Goal: Task Accomplishment & Management: Complete application form

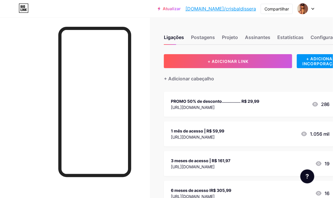
click at [310, 7] on div at bounding box center [305, 8] width 17 height 10
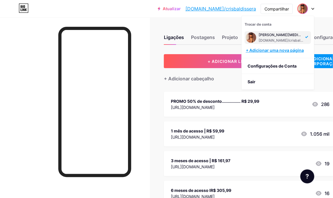
click at [280, 50] on font "+ Adicionar uma nova página" at bounding box center [275, 50] width 58 height 5
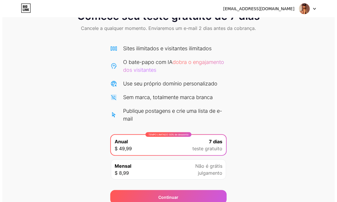
scroll to position [47, 0]
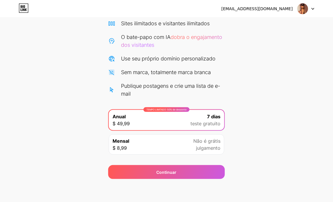
click at [206, 142] on font "Não é grátis" at bounding box center [206, 141] width 27 height 6
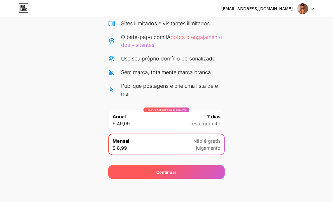
click at [172, 172] on font "Continuar" at bounding box center [166, 172] width 20 height 5
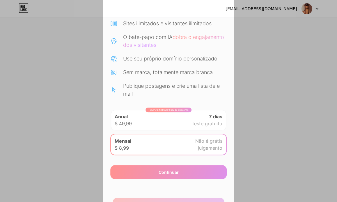
scroll to position [120, 0]
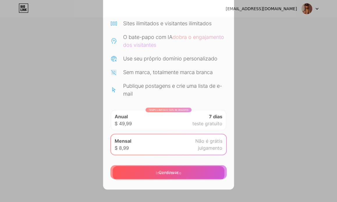
click at [163, 175] on font "Inscrever-se" at bounding box center [169, 173] width 26 height 5
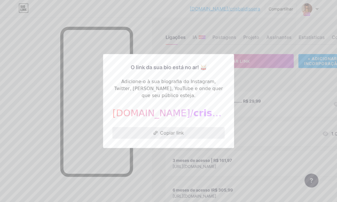
click at [174, 130] on font "Copiar link" at bounding box center [172, 133] width 24 height 6
click at [317, 11] on div at bounding box center [168, 101] width 337 height 202
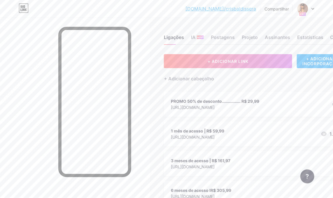
click at [313, 8] on icon at bounding box center [312, 8] width 2 height 1
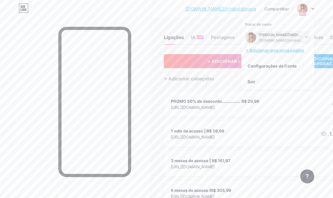
click at [276, 50] on font "+ Adicionar uma nova página" at bounding box center [275, 50] width 58 height 5
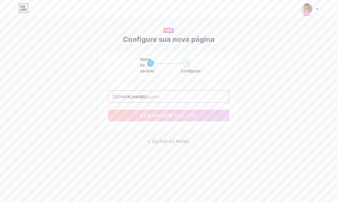
click at [140, 97] on input "text" at bounding box center [168, 97] width 121 height 12
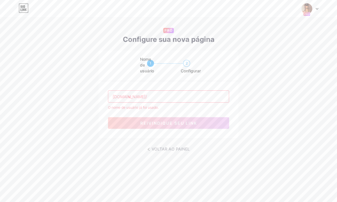
type input "v"
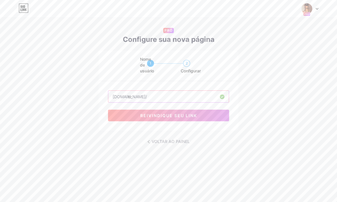
type input "c"
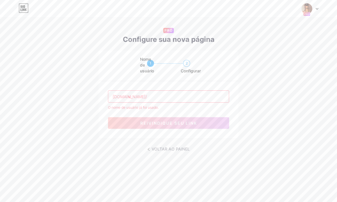
type input "v"
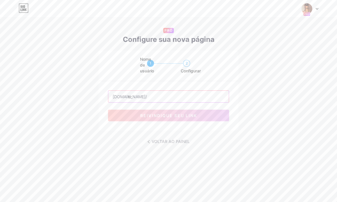
type input "c"
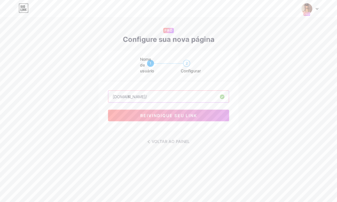
type input "l"
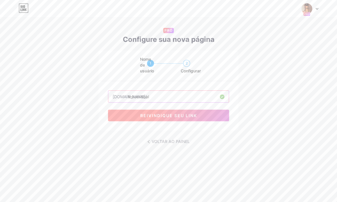
type input "linkscrisbal"
click at [168, 114] on font "reivindique seu link" at bounding box center [168, 115] width 57 height 5
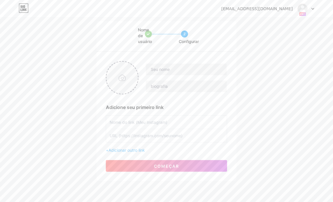
scroll to position [41, 0]
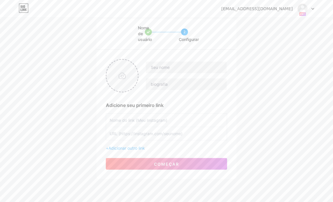
click at [125, 75] on input "file" at bounding box center [121, 76] width 31 height 32
click at [167, 69] on input "text" at bounding box center [186, 68] width 81 height 12
type input "Meus links"
click at [164, 83] on input "text" at bounding box center [186, 85] width 81 height 12
type input "Aqui é o meu lado mais quente"
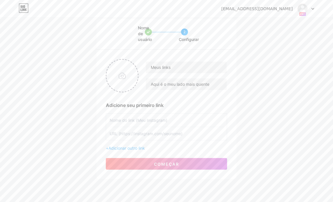
click at [139, 123] on input "text" at bounding box center [167, 120] width 114 height 13
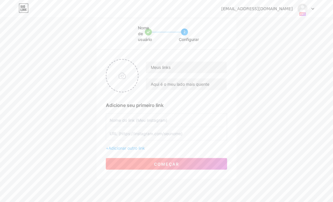
click at [169, 163] on font "começar" at bounding box center [166, 164] width 25 height 5
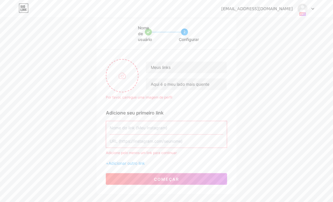
click at [130, 124] on input "text" at bounding box center [167, 127] width 114 height 13
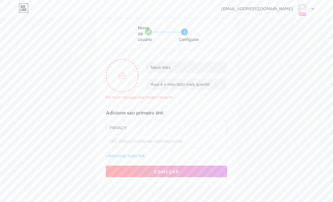
type input "PRIVACY"
click at [131, 140] on input "text" at bounding box center [167, 141] width 114 height 13
paste input "[URL][DOMAIN_NAME]"
type input "[URL][DOMAIN_NAME]"
click at [135, 154] on font "Adicionar outro link" at bounding box center [126, 156] width 36 height 5
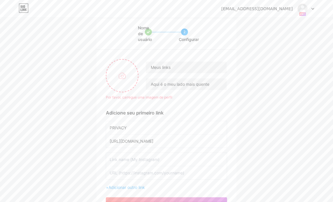
click at [131, 169] on input "text" at bounding box center [167, 173] width 114 height 13
paste input "[URL][DOMAIN_NAME]"
type input "[URL][DOMAIN_NAME]"
click at [142, 160] on input "text" at bounding box center [167, 159] width 114 height 13
type input "TELEGRAM"
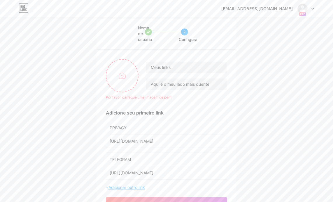
click at [129, 187] on font "Adicionar outro link" at bounding box center [126, 187] width 36 height 5
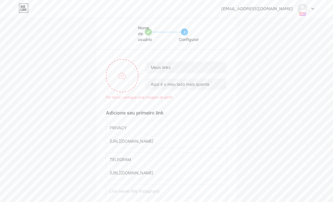
scroll to position [71, 0]
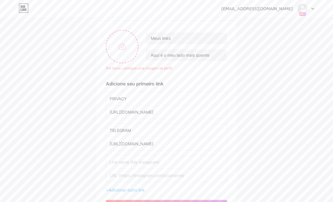
click at [135, 165] on input "text" at bounding box center [167, 162] width 114 height 13
type input "Contato para dúvidas"
click at [139, 177] on input "text" at bounding box center [167, 175] width 114 height 13
paste input "http://wa.me/555197628607"
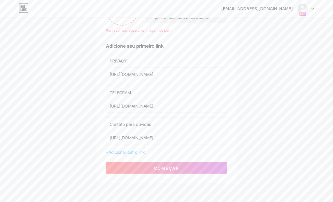
scroll to position [83, 0]
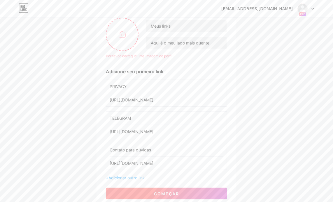
type input "http://wa.me/555197628607"
click at [163, 190] on button "começar" at bounding box center [166, 194] width 121 height 12
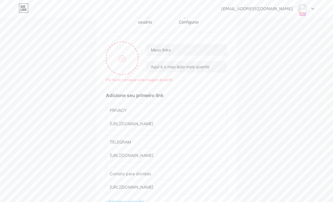
scroll to position [54, 0]
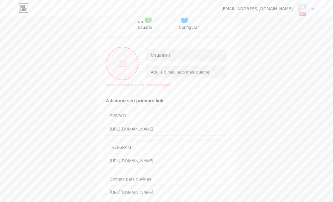
click at [119, 64] on input "file" at bounding box center [121, 63] width 31 height 32
type input "C:\fakepath\WhatsApp Image 2025-06-13 at 12.46.21 (1).jpeg"
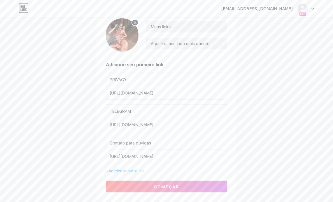
scroll to position [105, 0]
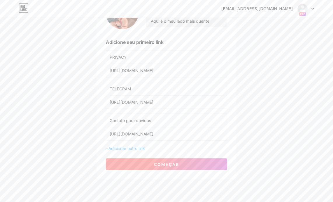
click at [170, 160] on button "começar" at bounding box center [166, 165] width 121 height 12
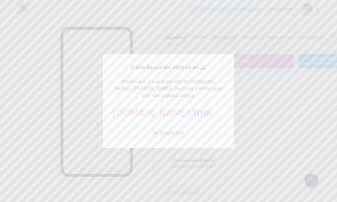
drag, startPoint x: 280, startPoint y: 16, endPoint x: 284, endPoint y: 15, distance: 4.8
click at [280, 15] on div at bounding box center [168, 101] width 337 height 202
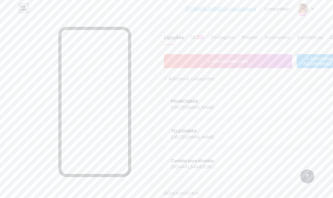
click at [313, 8] on icon at bounding box center [312, 9] width 3 height 2
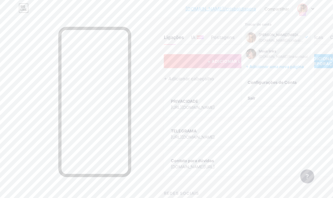
click at [277, 54] on div "Meus links bio.link/linkscrisbal" at bounding box center [282, 54] width 49 height 10
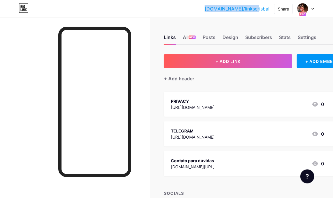
drag, startPoint x: 222, startPoint y: 9, endPoint x: 271, endPoint y: 8, distance: 48.7
click at [271, 8] on div "[DOMAIN_NAME]/linksc... [DOMAIN_NAME]/linkscrisbal Share Switch accounts Meus l…" at bounding box center [166, 8] width 333 height 10
copy link "[DOMAIN_NAME]/linkscrisbal"
